Goal: Information Seeking & Learning: Compare options

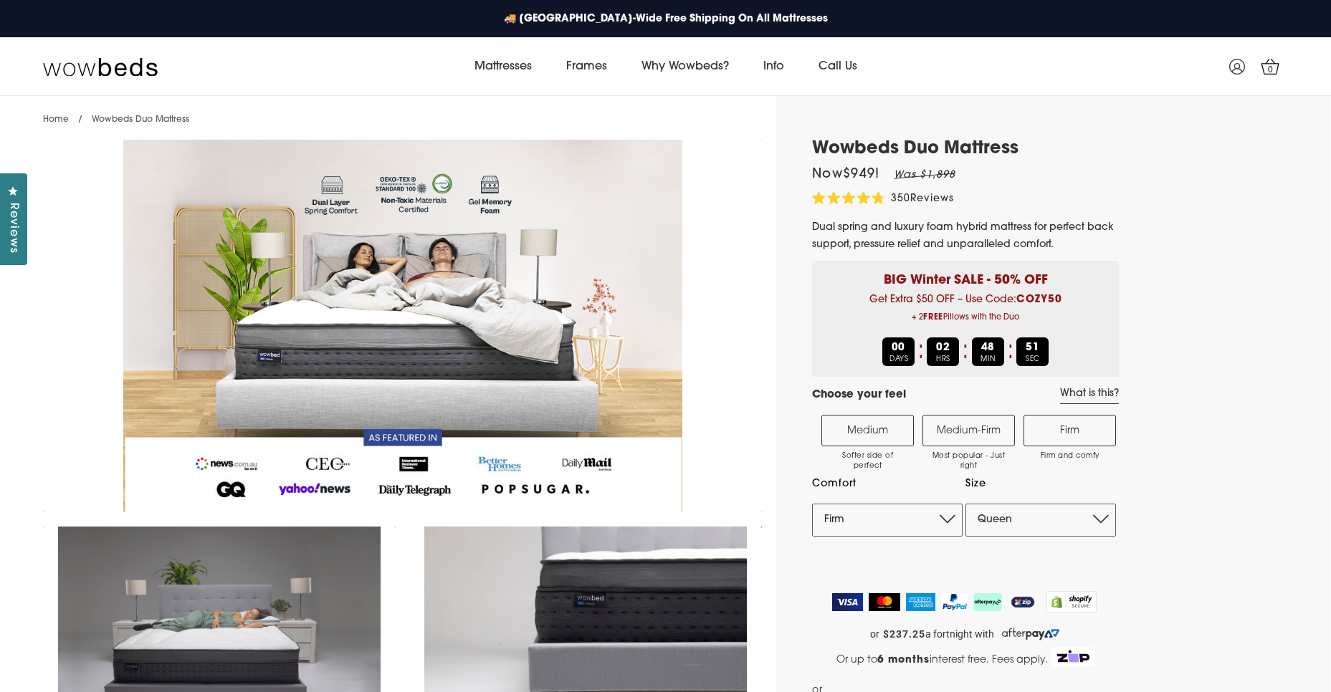
select select "Firm"
select select "Queen"
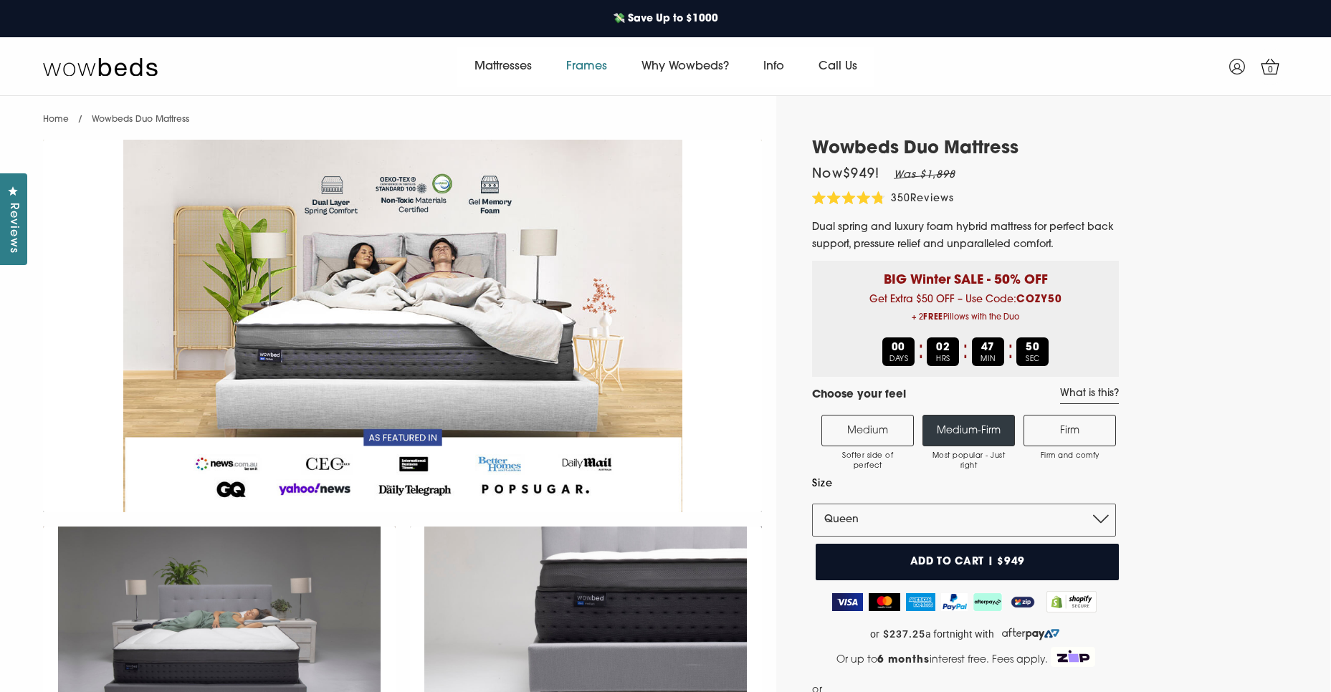
click at [589, 69] on link "Frames" at bounding box center [586, 67] width 75 height 40
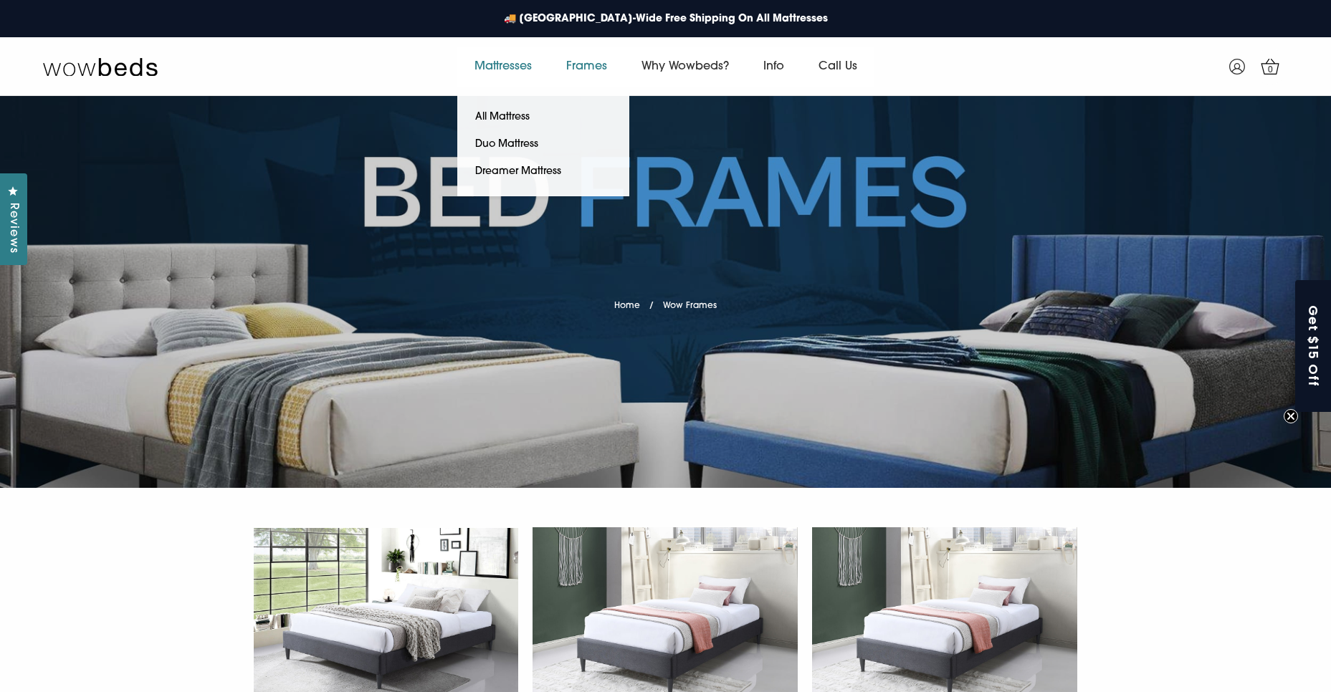
click at [509, 62] on link "Mattresses" at bounding box center [503, 67] width 92 height 40
click at [498, 147] on link "Duo Mattress" at bounding box center [506, 144] width 99 height 27
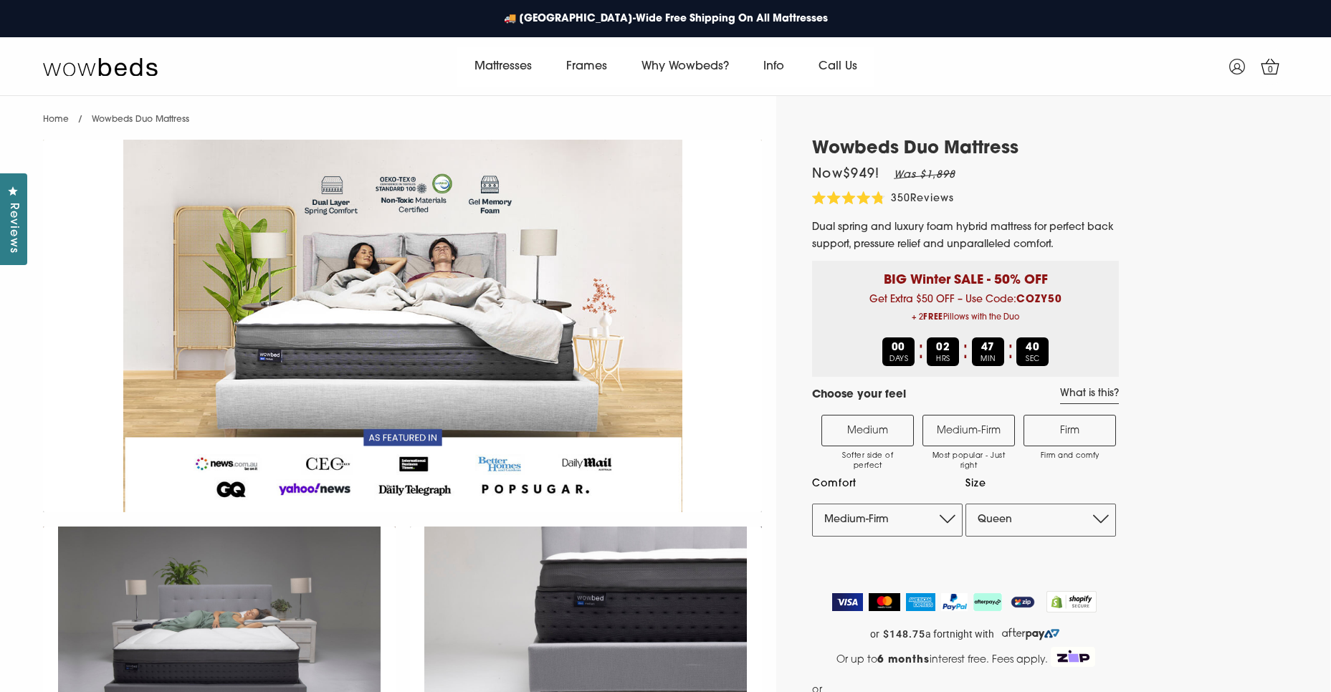
select select "Medium-Firm"
select select "Queen"
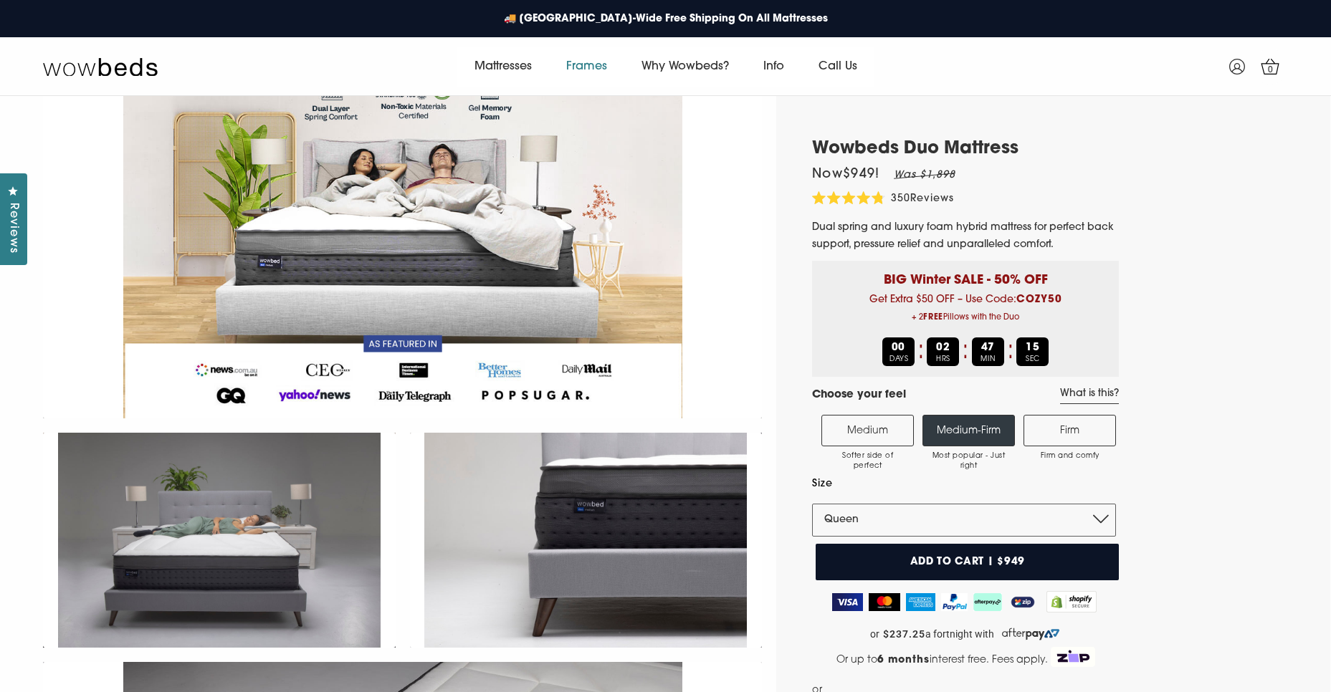
click at [594, 72] on link "Frames" at bounding box center [586, 67] width 75 height 40
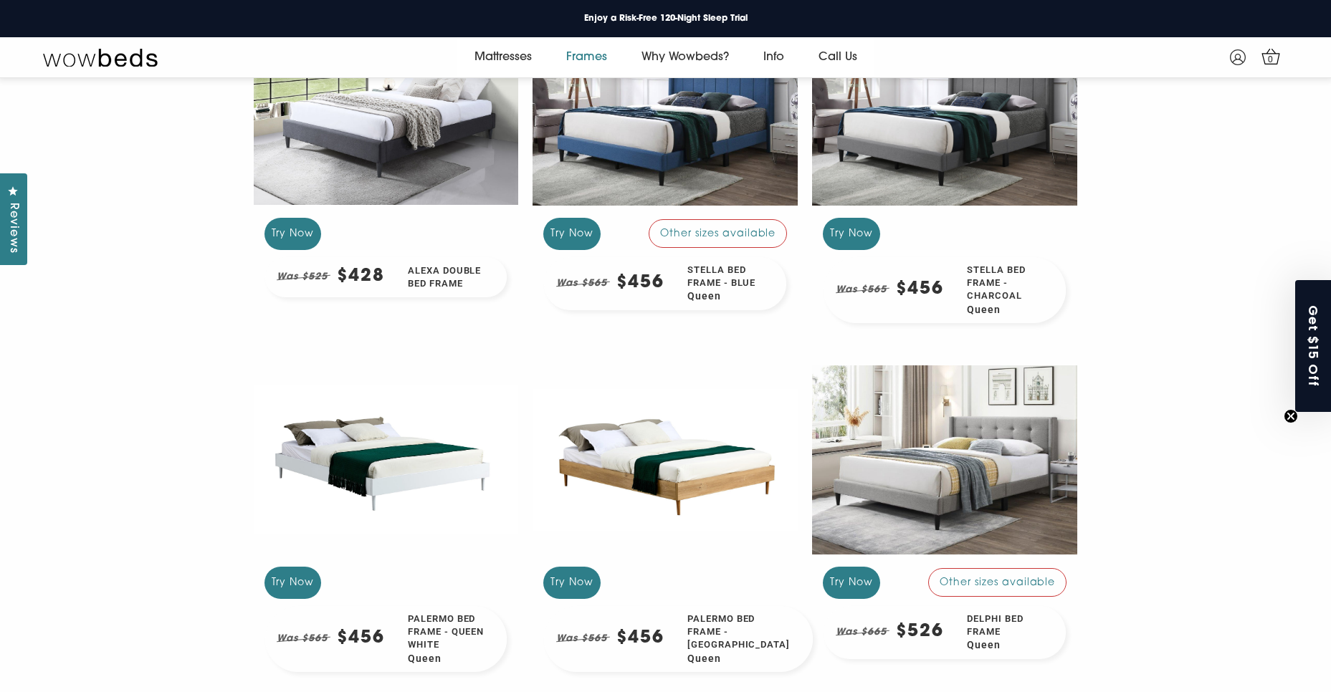
scroll to position [831, 0]
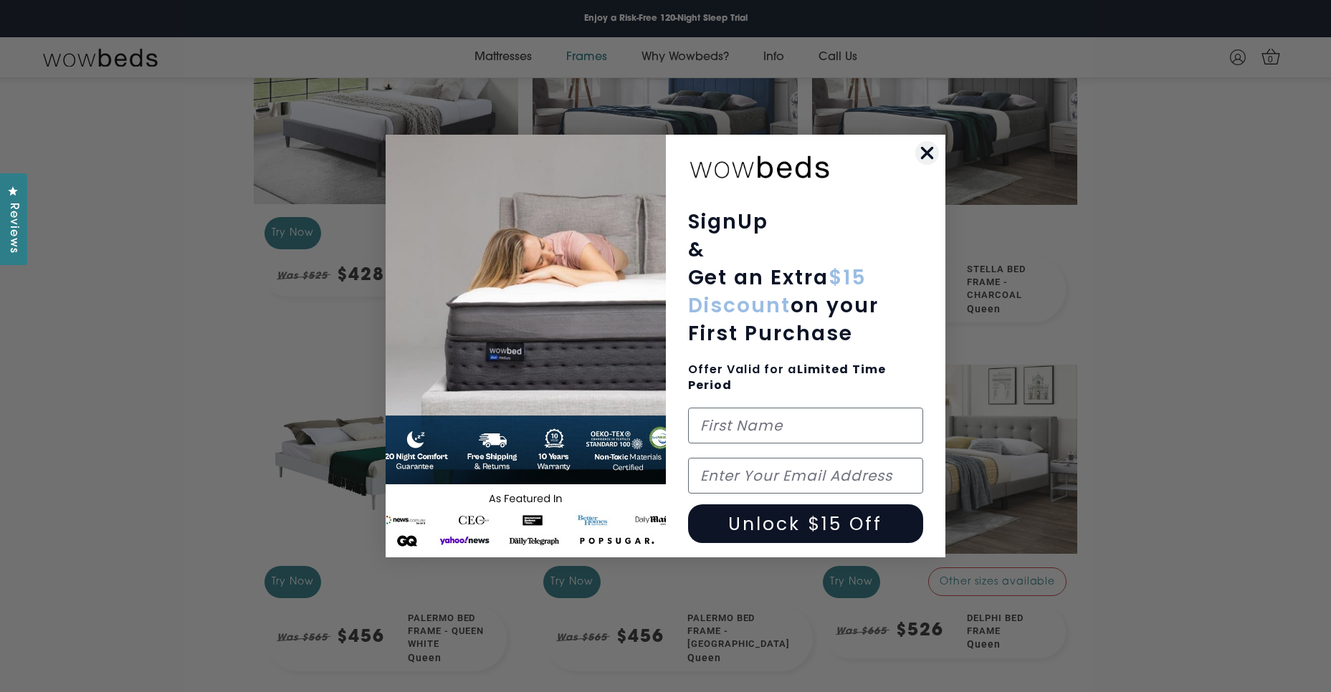
click at [933, 149] on circle "Close dialog" at bounding box center [927, 153] width 24 height 24
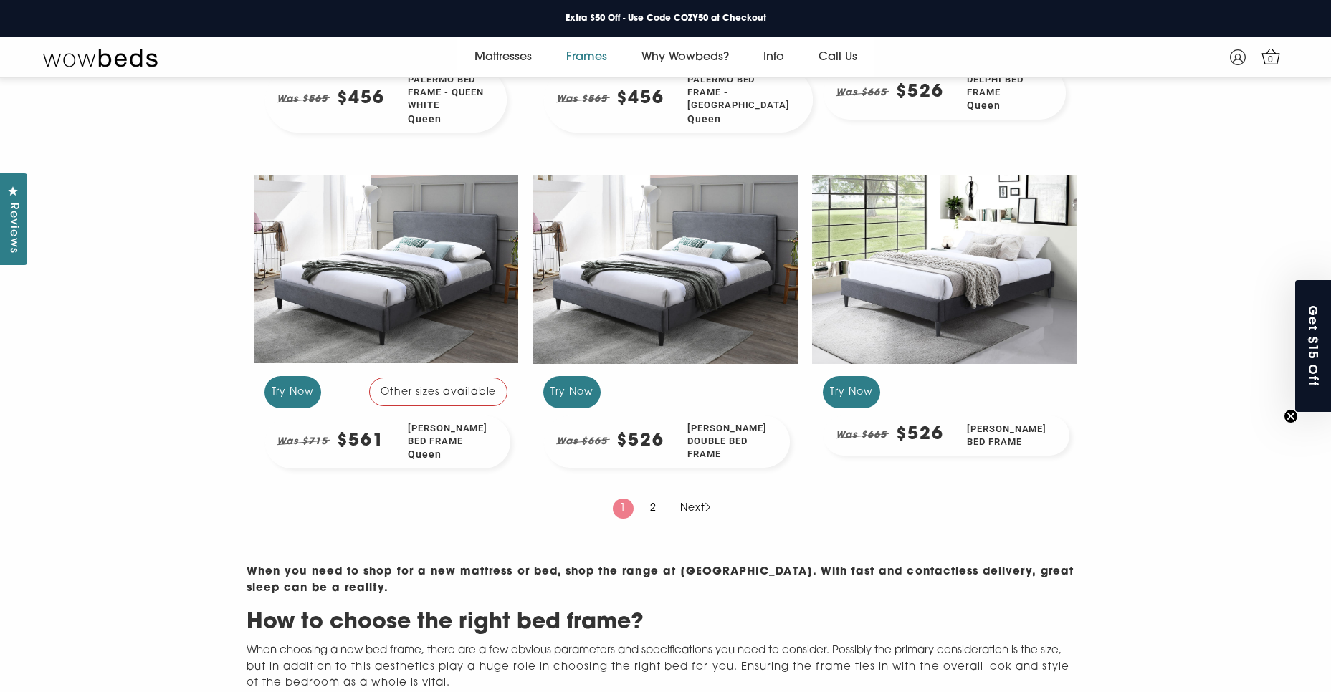
scroll to position [1351, 0]
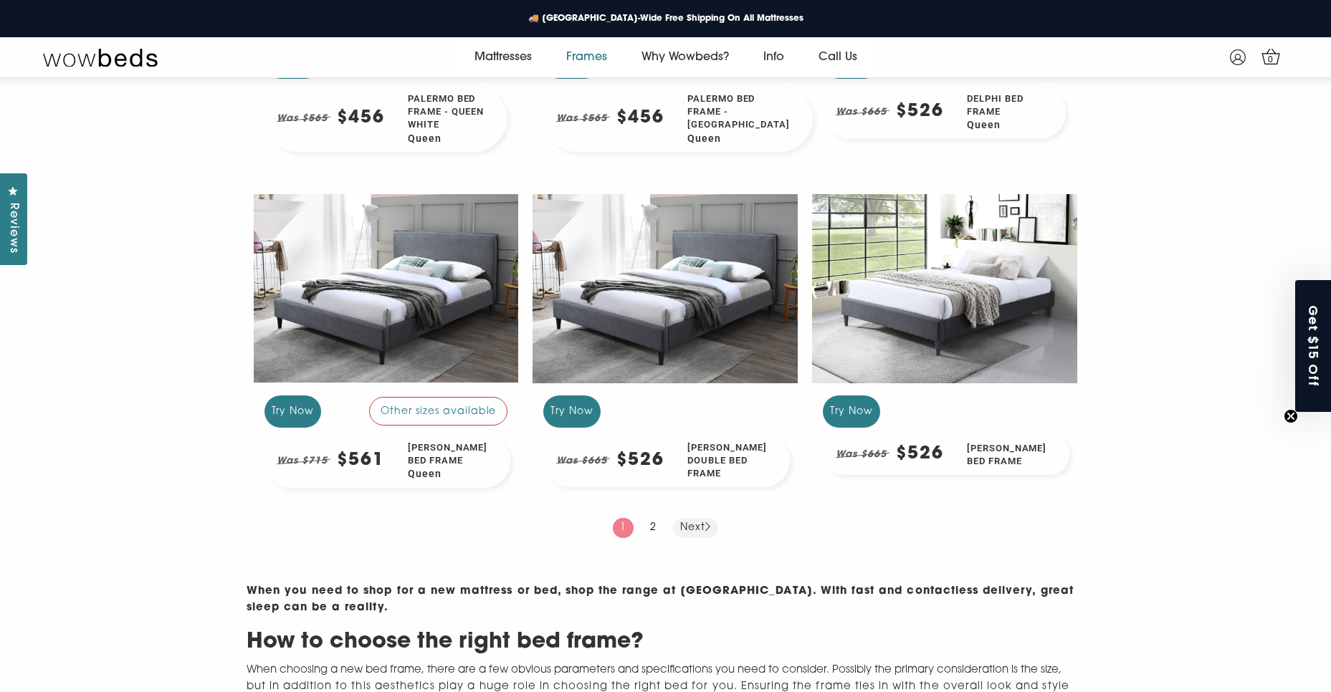
click at [690, 536] on link "Next" at bounding box center [695, 528] width 45 height 20
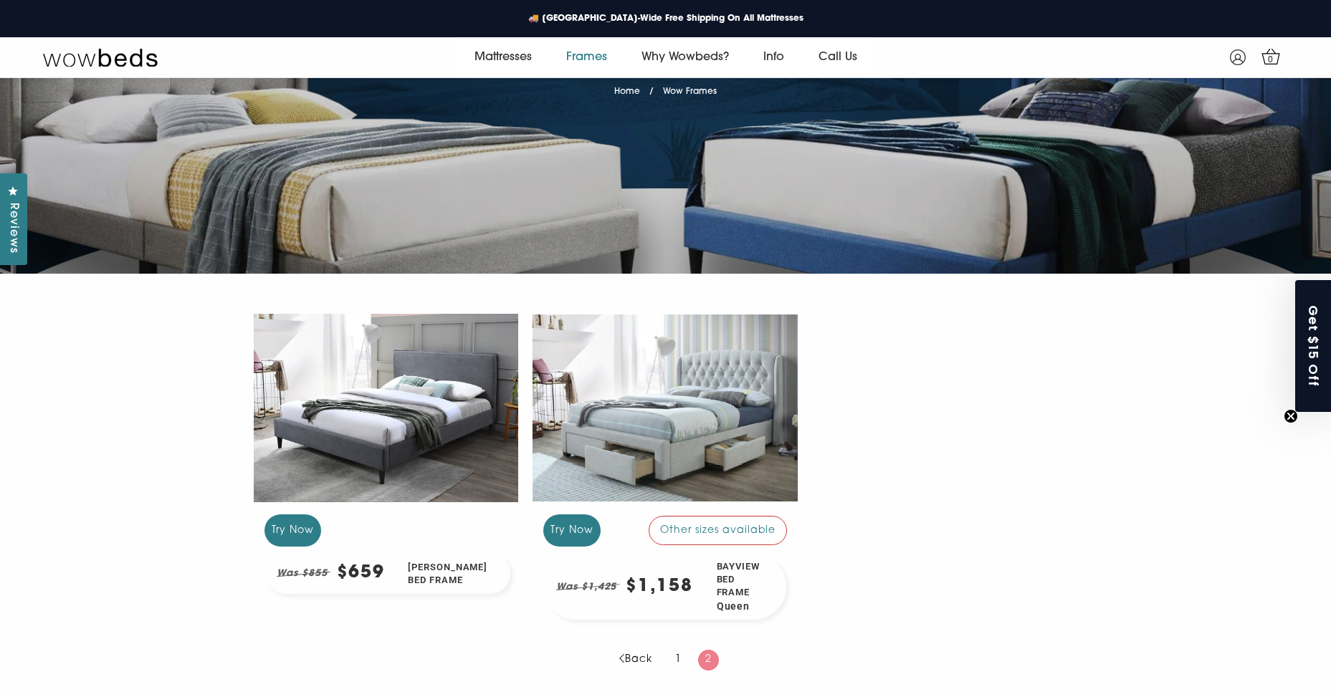
scroll to position [208, 0]
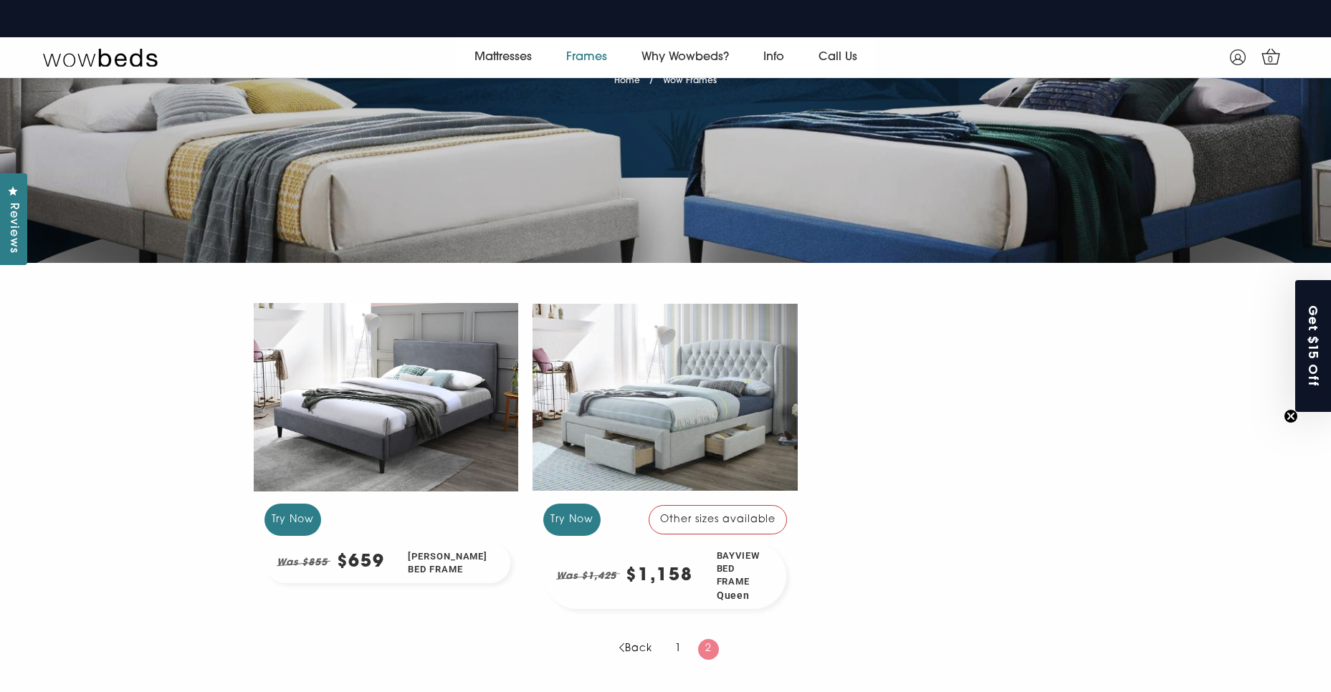
click at [690, 416] on div at bounding box center [665, 396] width 265 height 199
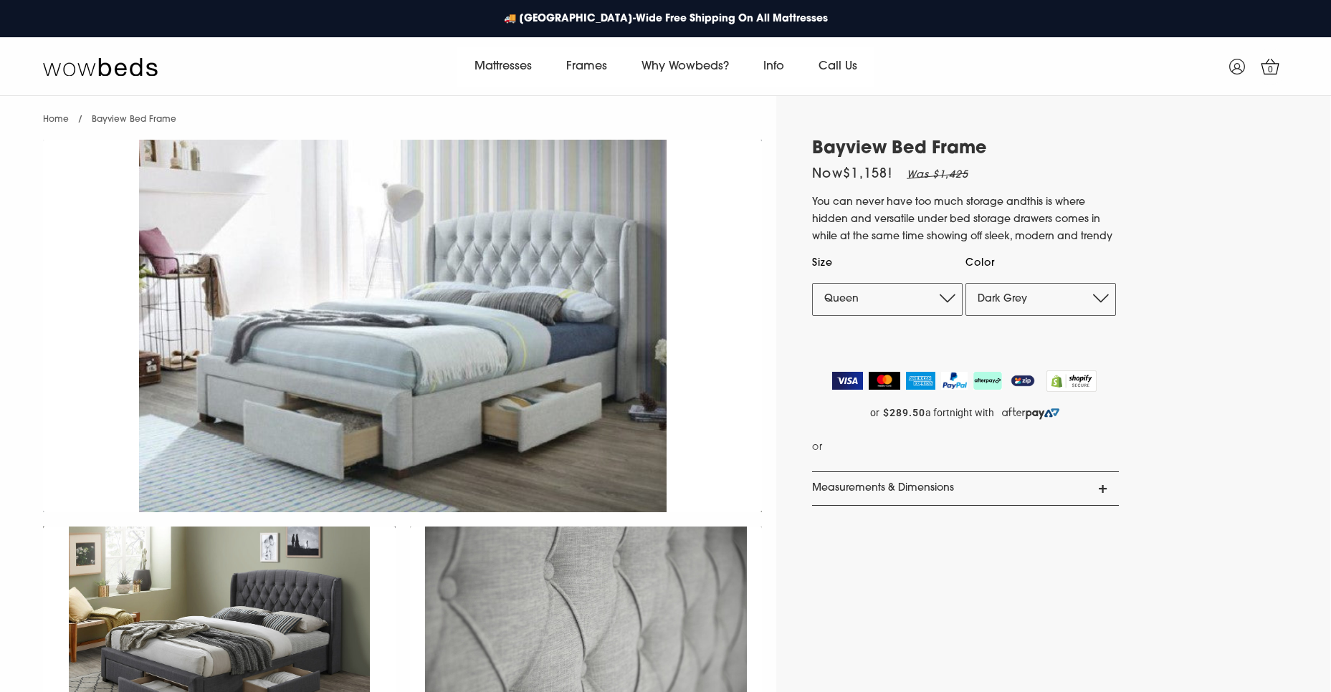
select select "Dark Grey"
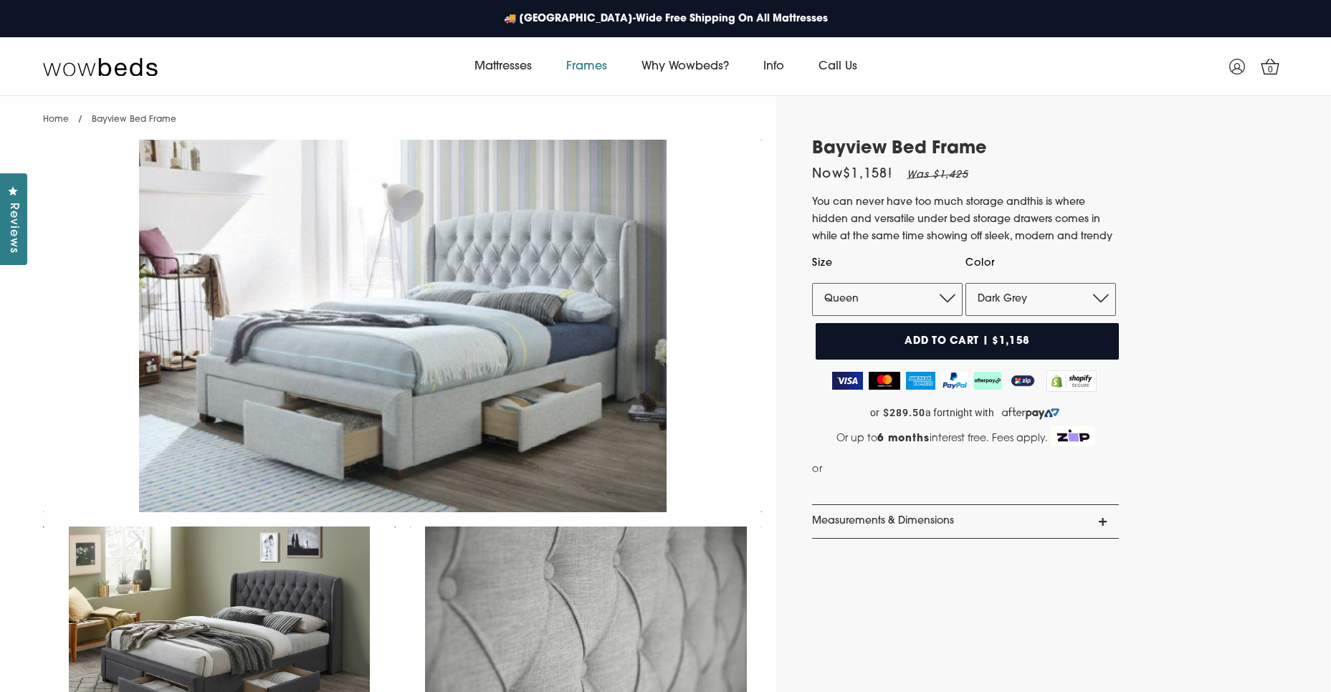
click at [597, 69] on link "Frames" at bounding box center [586, 67] width 75 height 40
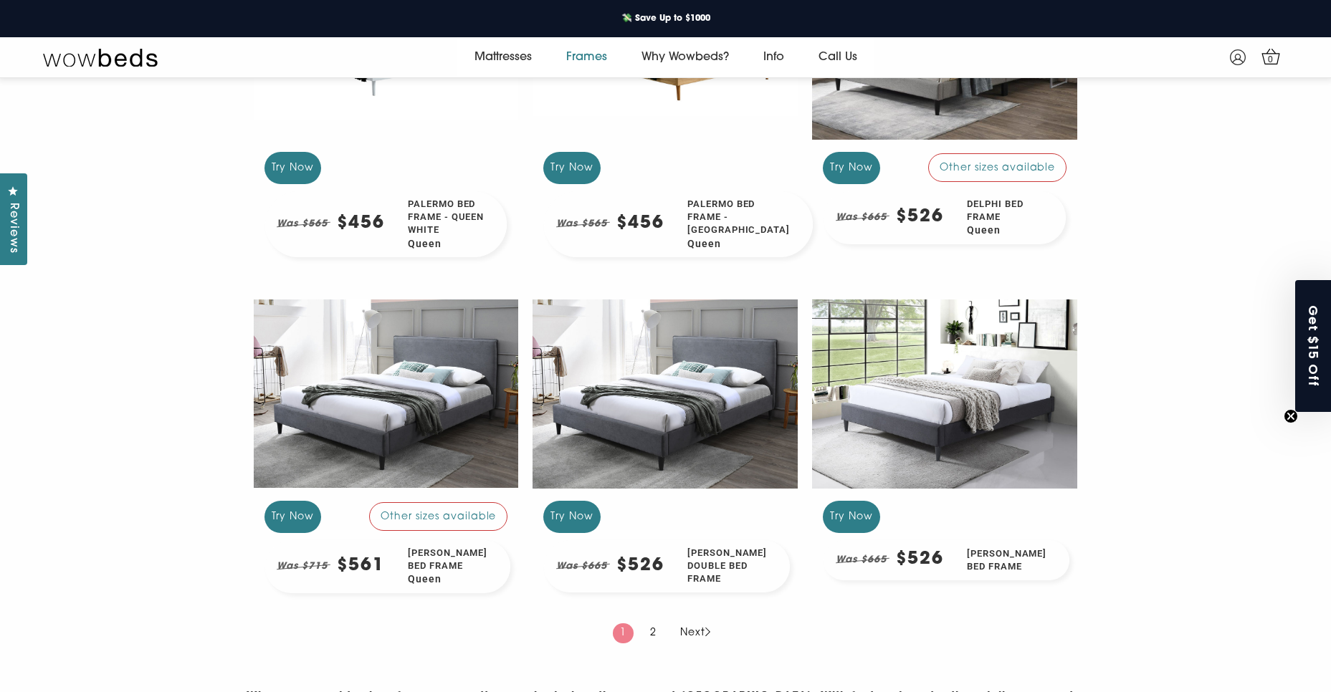
scroll to position [1247, 0]
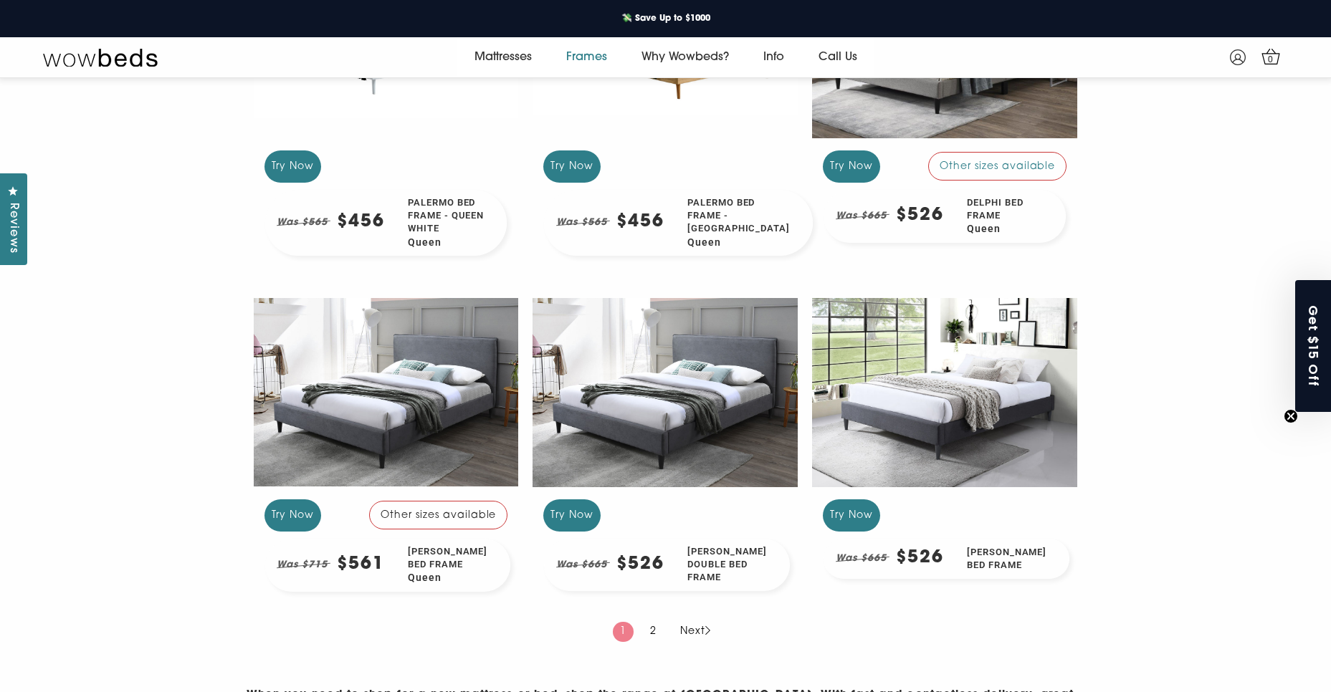
click at [465, 395] on div at bounding box center [386, 392] width 265 height 199
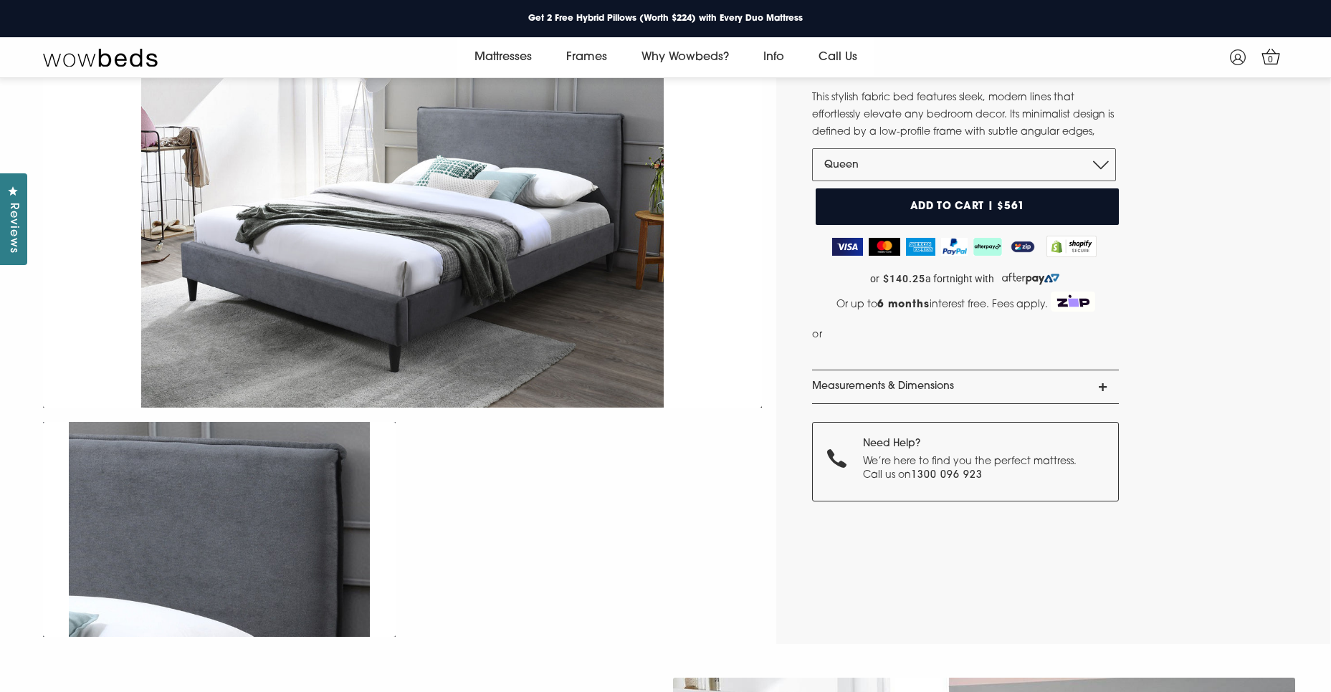
scroll to position [87, 0]
click at [410, 318] on img at bounding box center [402, 222] width 719 height 373
click at [385, 320] on img at bounding box center [402, 222] width 719 height 373
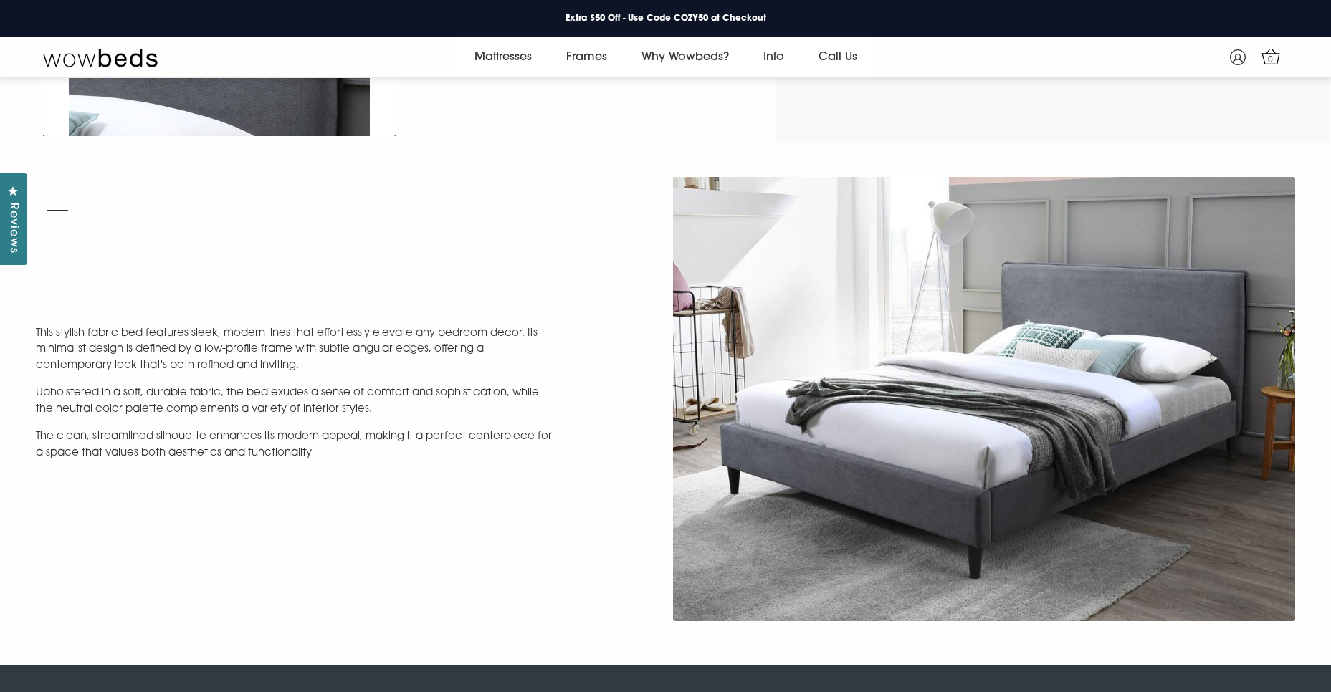
scroll to position [606, 0]
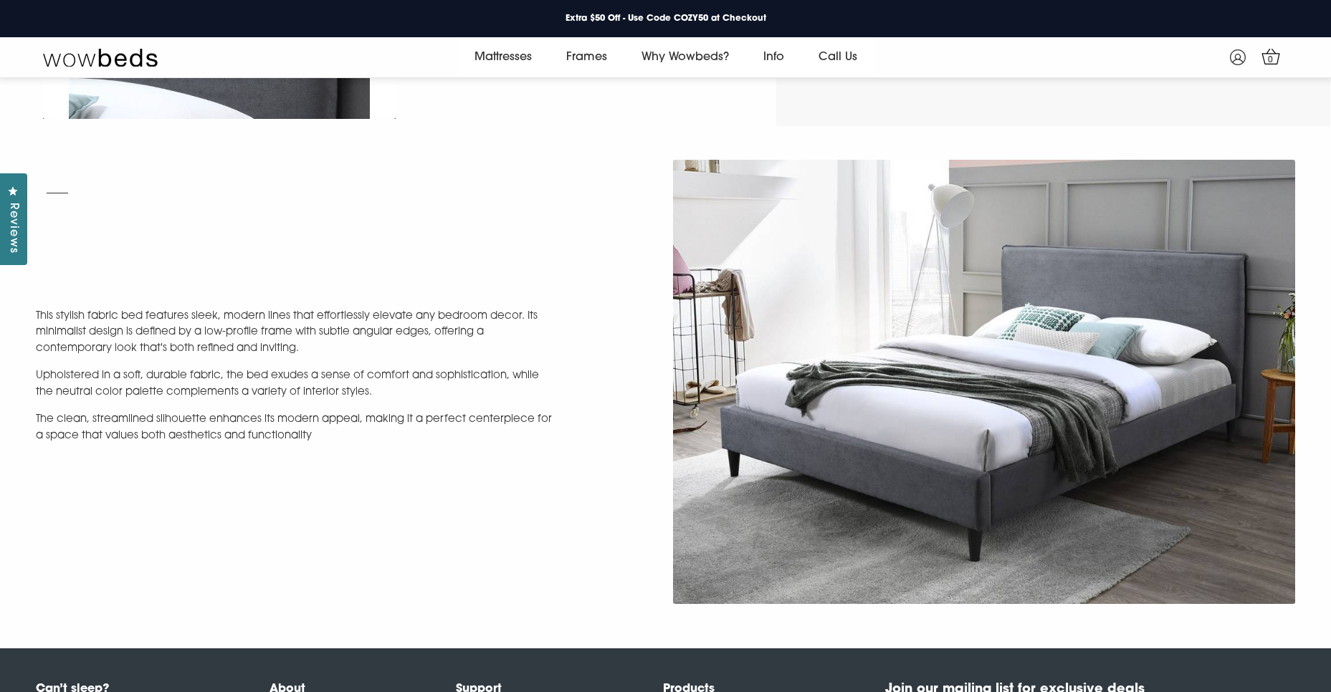
click at [860, 450] on img at bounding box center [984, 382] width 623 height 444
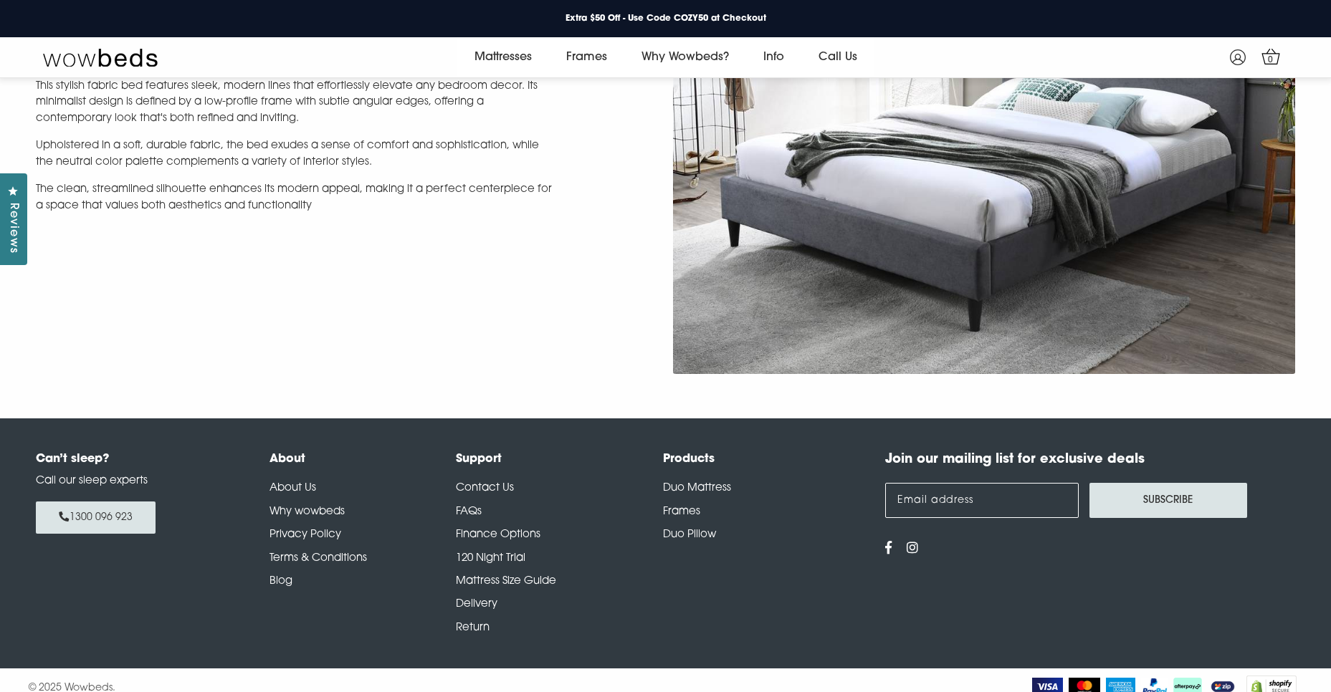
scroll to position [848, 0]
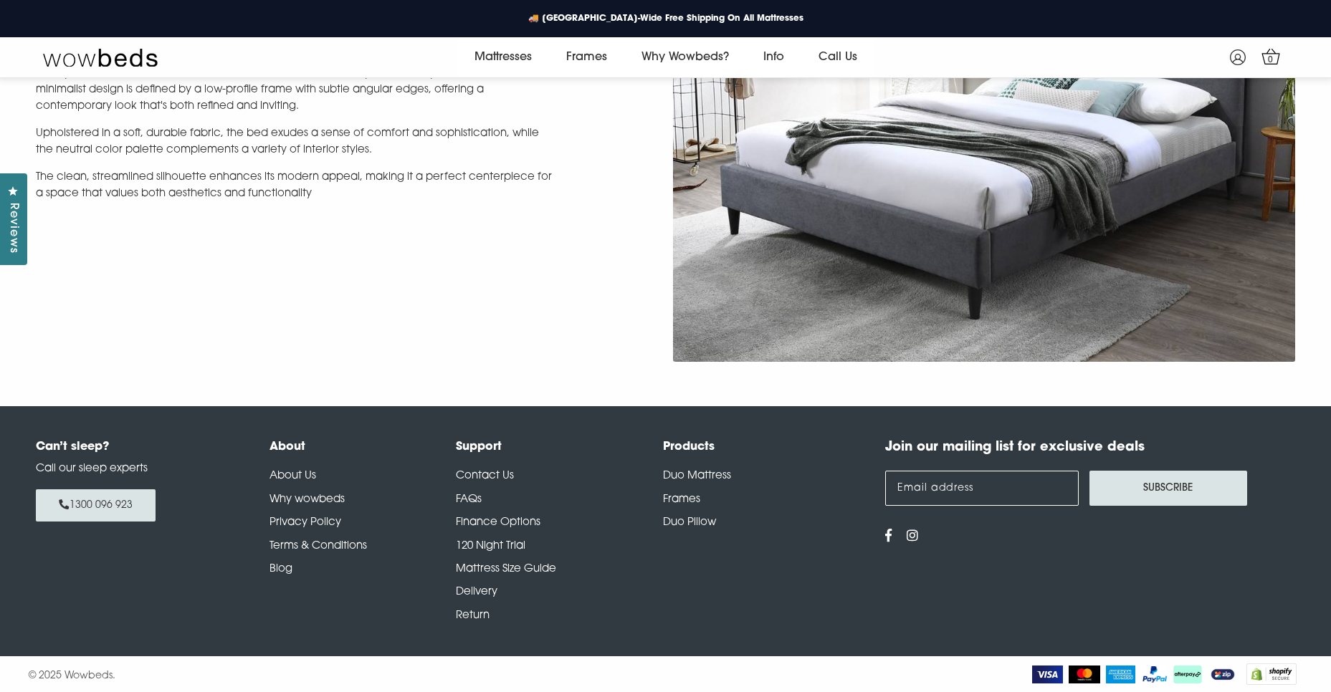
click at [501, 476] on link "Contact Us" at bounding box center [485, 476] width 58 height 11
